Goal: Navigation & Orientation: Find specific page/section

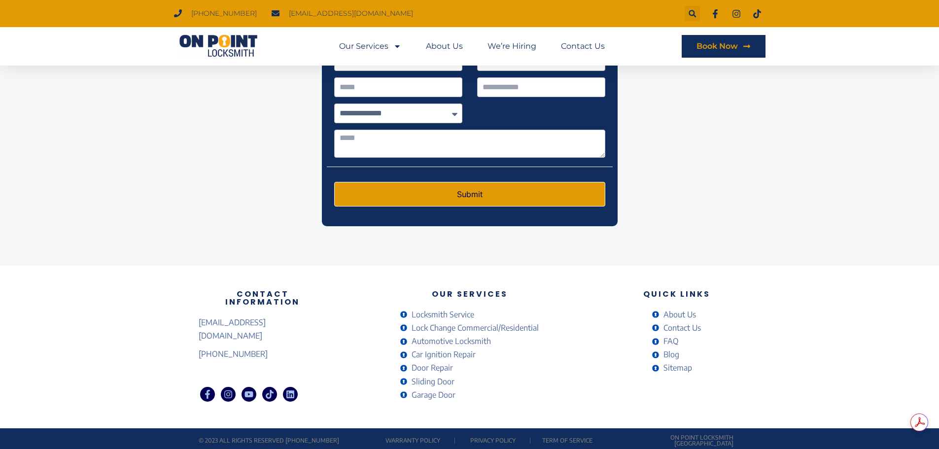
scroll to position [2919, 0]
click at [467, 337] on span "Automotive Locksmith" at bounding box center [450, 341] width 82 height 13
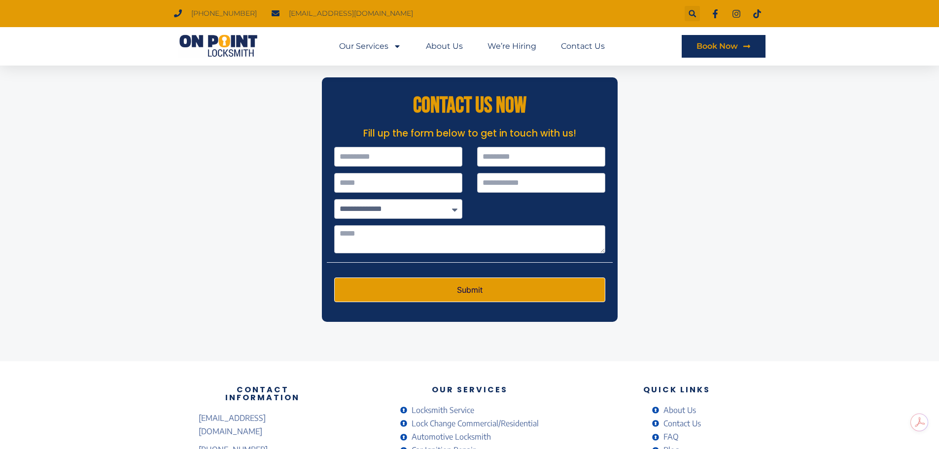
scroll to position [2756, 0]
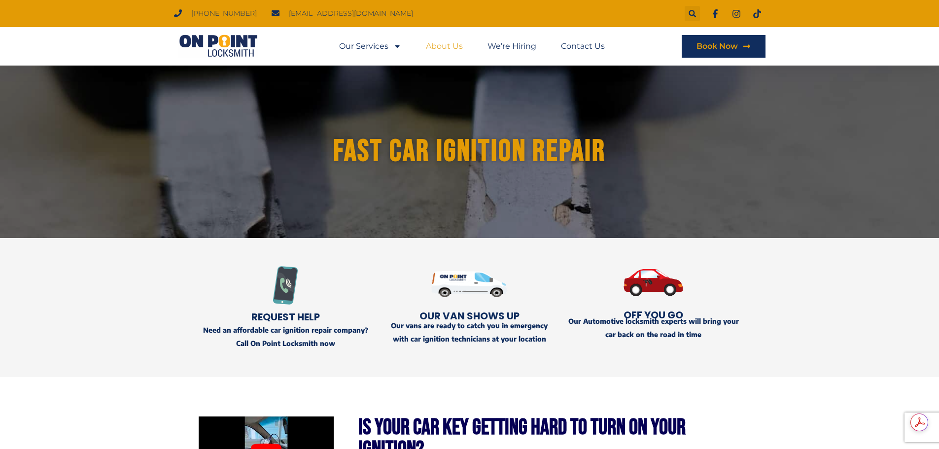
click at [448, 45] on link "About Us" at bounding box center [444, 46] width 37 height 23
